Goal: Transaction & Acquisition: Purchase product/service

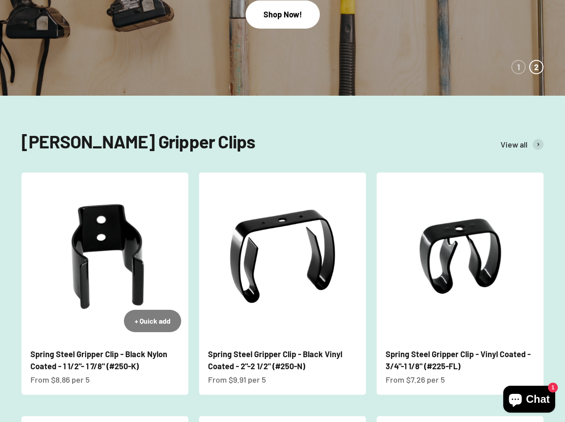
scroll to position [224, 0]
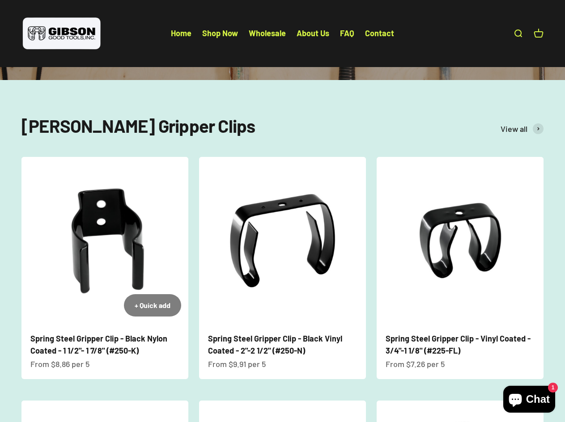
click at [110, 286] on img at bounding box center [104, 240] width 167 height 167
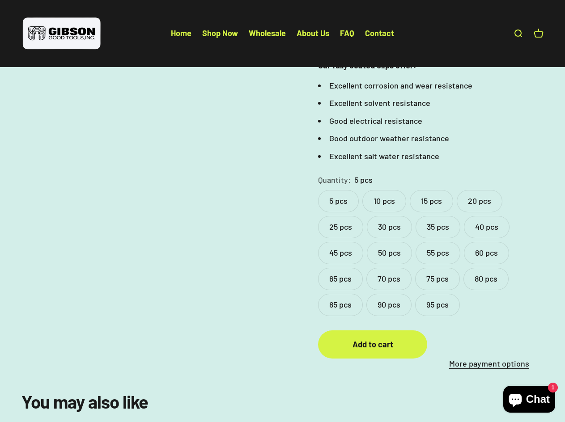
scroll to position [358, 0]
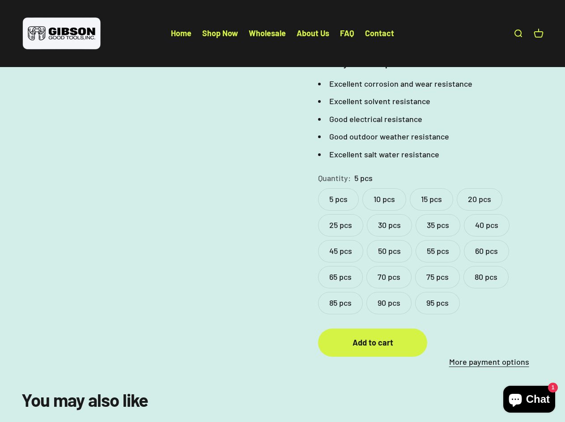
click at [439, 292] on label "95 pcs" at bounding box center [437, 303] width 45 height 22
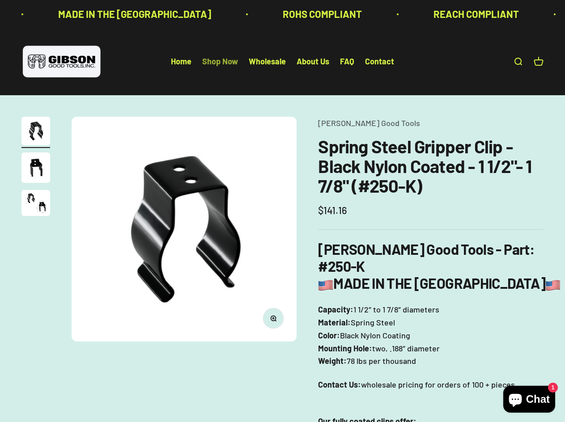
click at [228, 63] on link "Shop Now" at bounding box center [220, 62] width 36 height 10
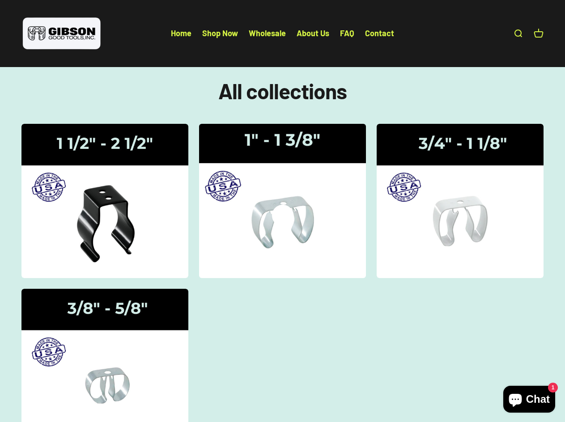
scroll to position [29, 0]
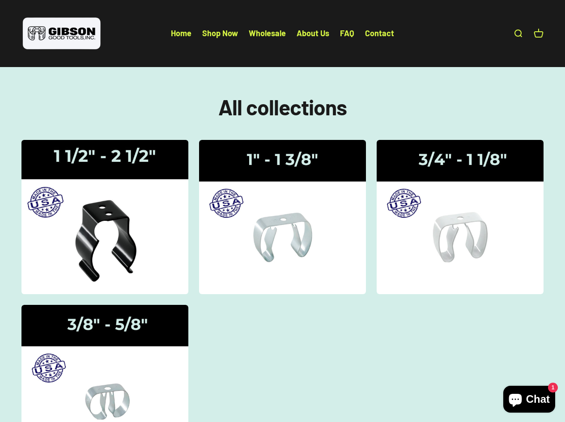
click at [115, 253] on img at bounding box center [105, 217] width 177 height 163
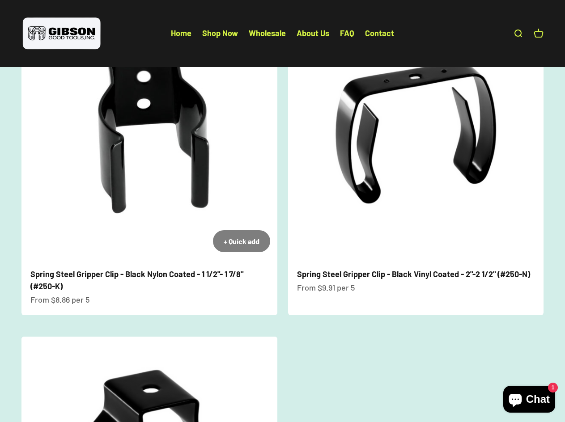
scroll to position [89, 0]
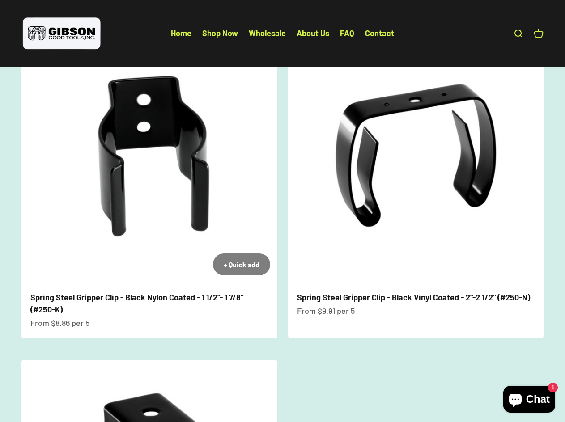
click at [217, 164] on img at bounding box center [149, 155] width 256 height 256
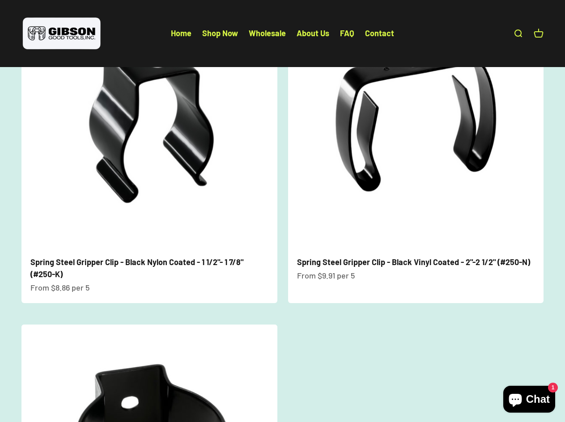
scroll to position [268, 0]
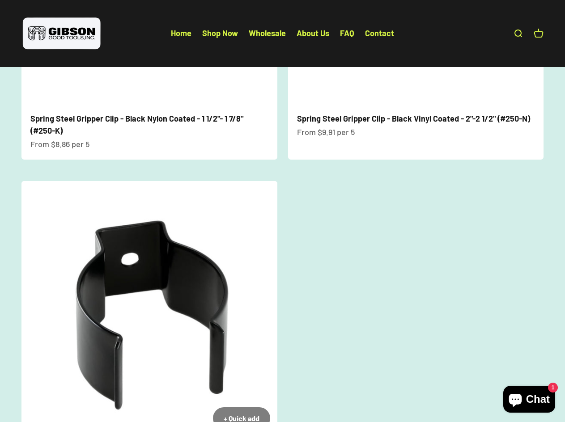
click at [178, 250] on img at bounding box center [149, 309] width 256 height 256
